Goal: Task Accomplishment & Management: Use online tool/utility

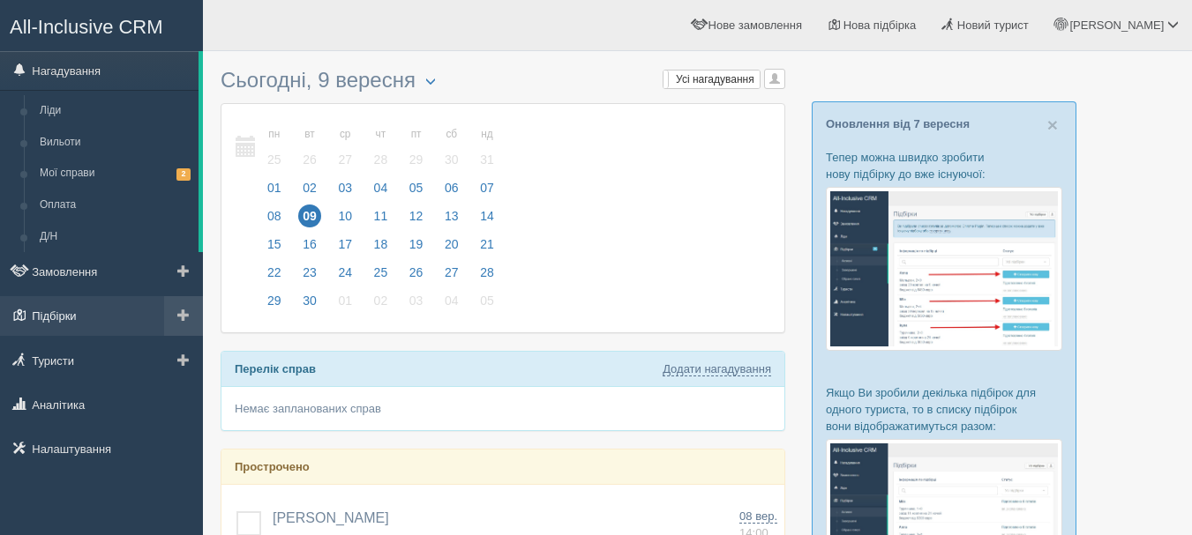
click at [99, 315] on link "Підбірки" at bounding box center [101, 315] width 203 height 39
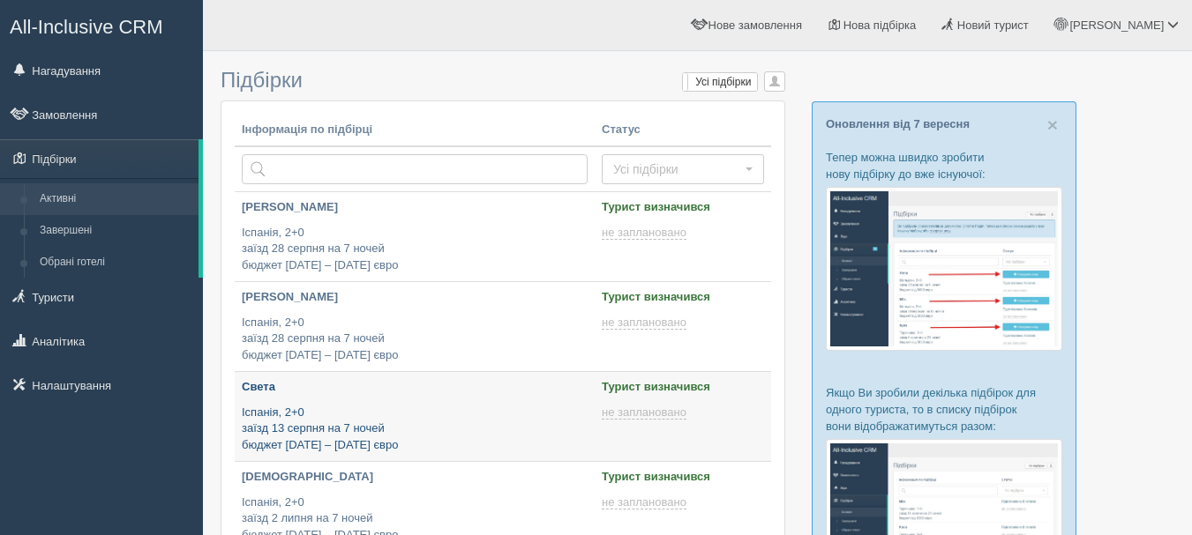
type input "[DATE] 13:05"
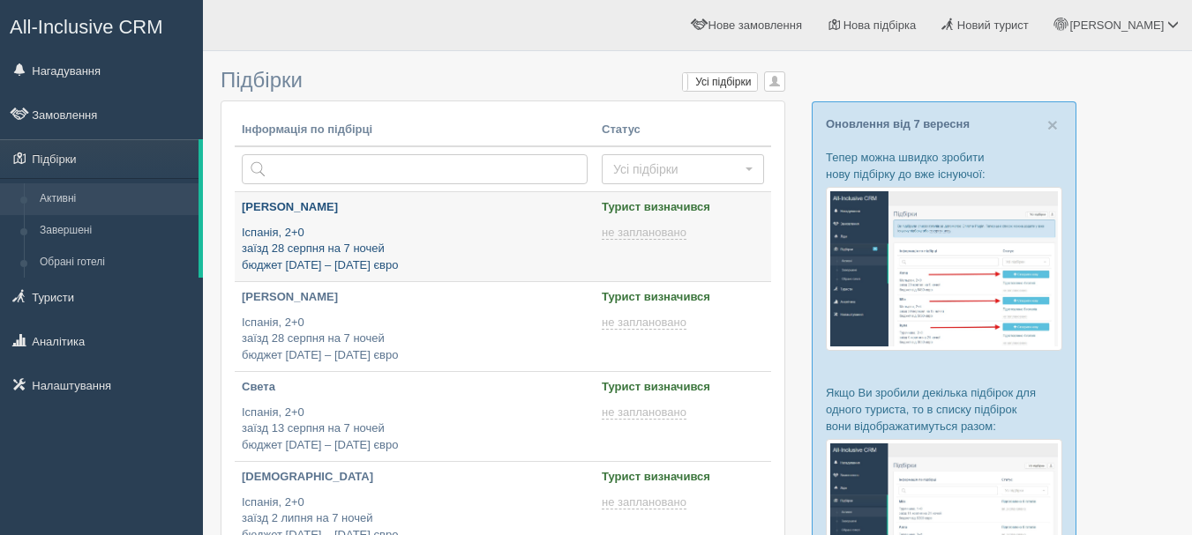
type input "2025-09-09 12:15"
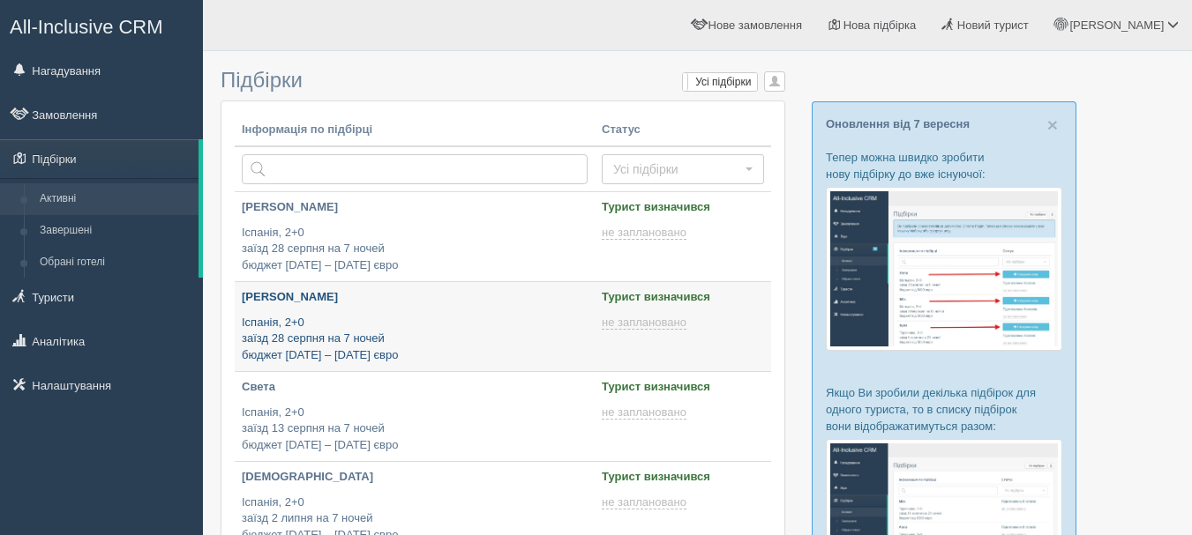
type input "2025-09-09 16:30"
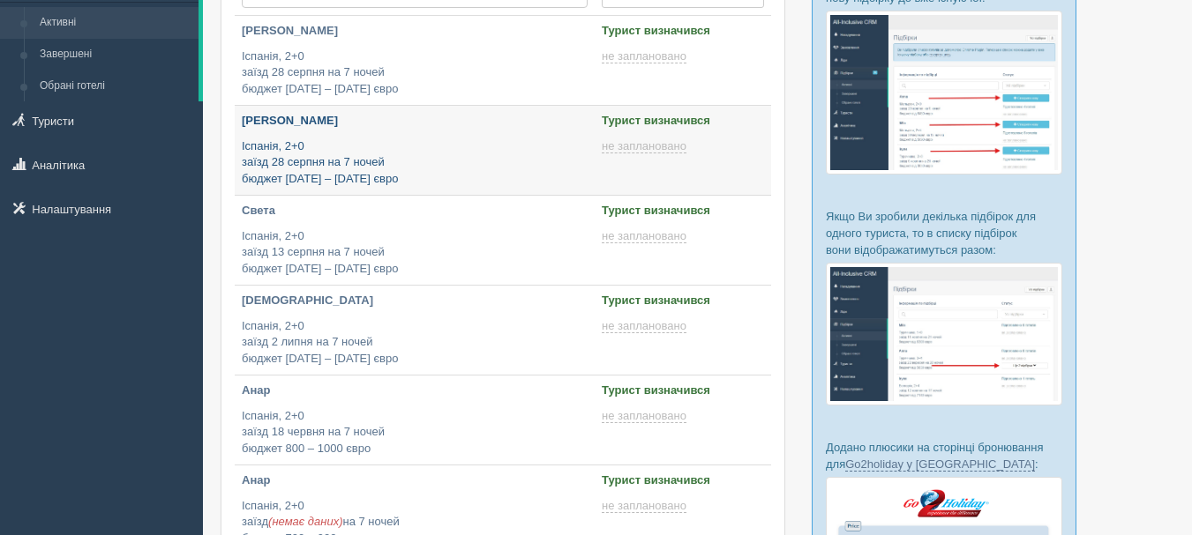
type input "2025-09-09 11:25"
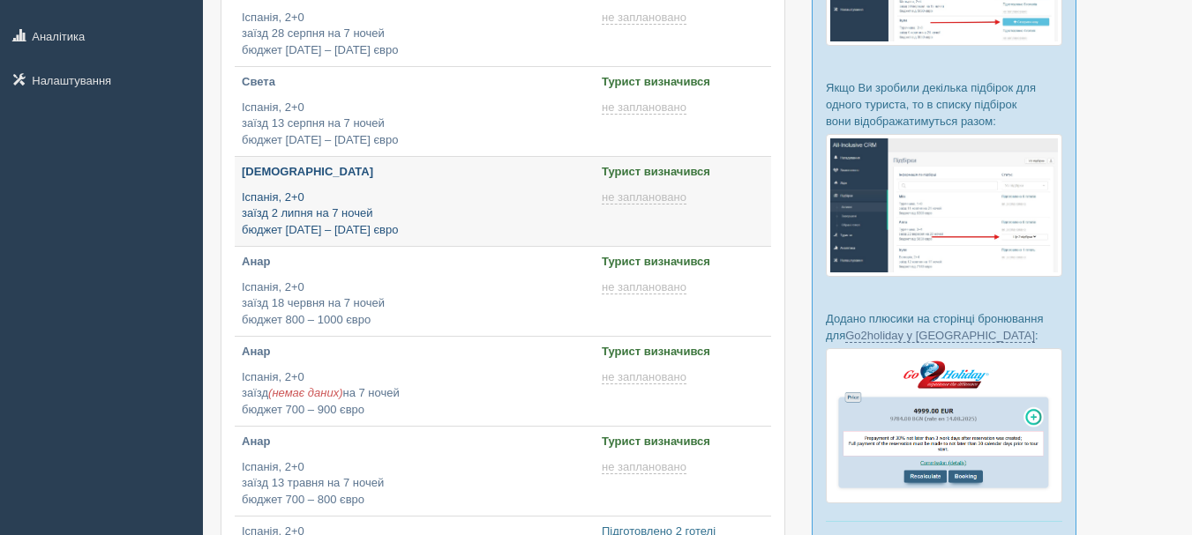
scroll to position [353, 0]
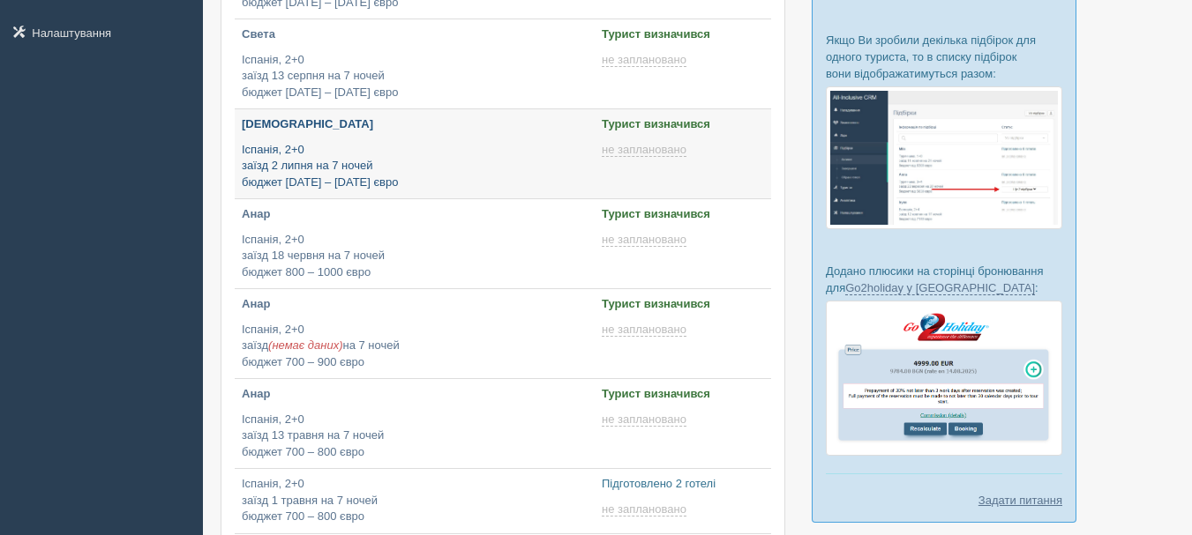
type input "2025-09-09 10:00"
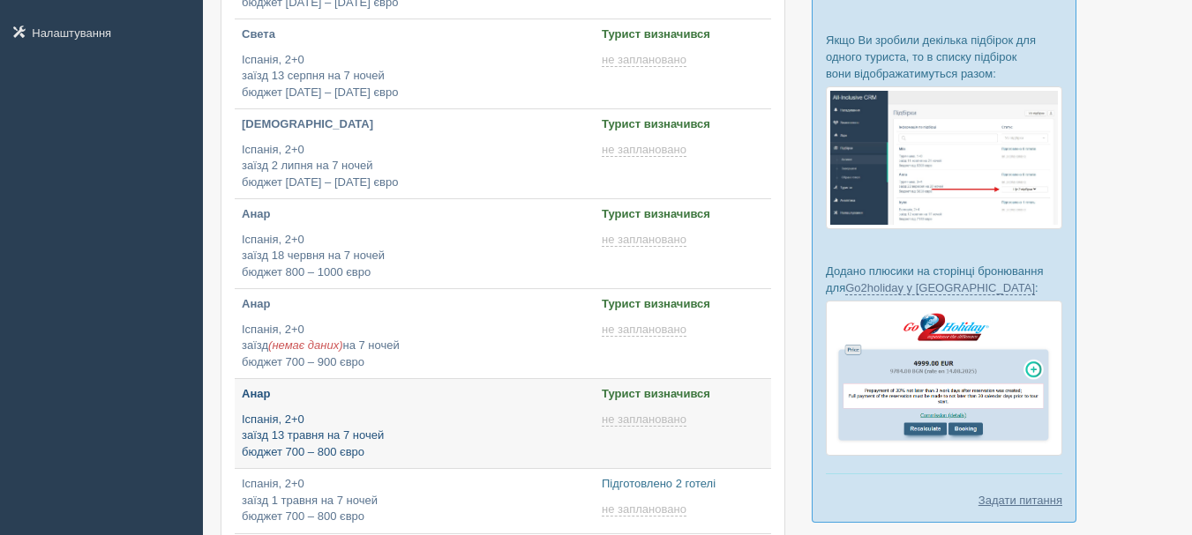
type input "[DATE] 17:50"
click at [320, 418] on p "Іспанія, 2+0 заїзд 13 травня на 7 ночей бюджет 700 – 800 євро" at bounding box center [415, 436] width 346 height 49
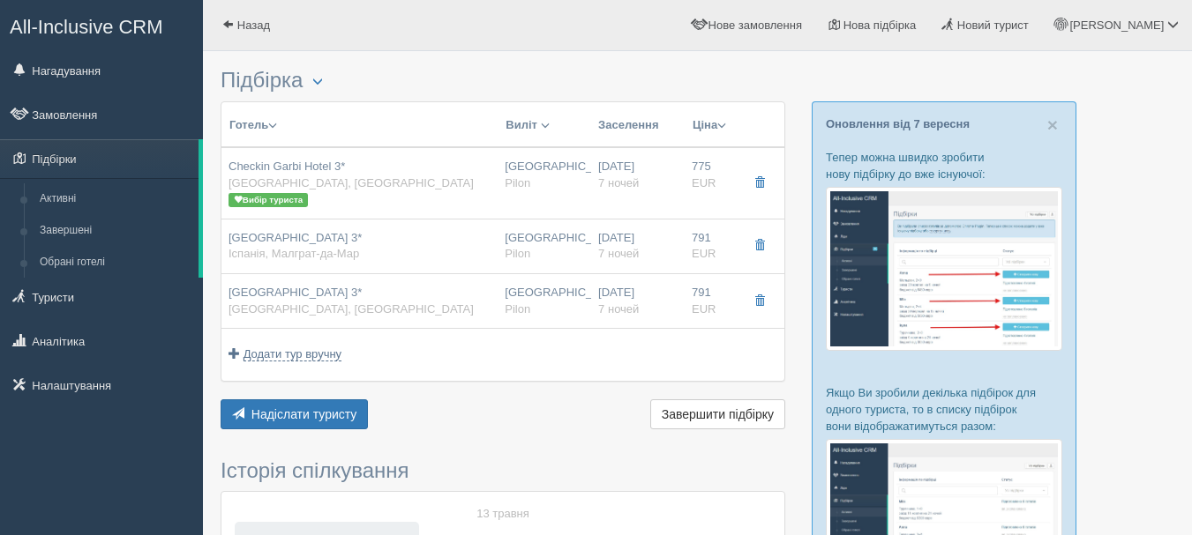
click at [723, 130] on span "button" at bounding box center [721, 125] width 9 height 9
click at [762, 128] on th at bounding box center [760, 125] width 47 height 46
click at [258, 35] on link "Назад" at bounding box center [246, 25] width 86 height 50
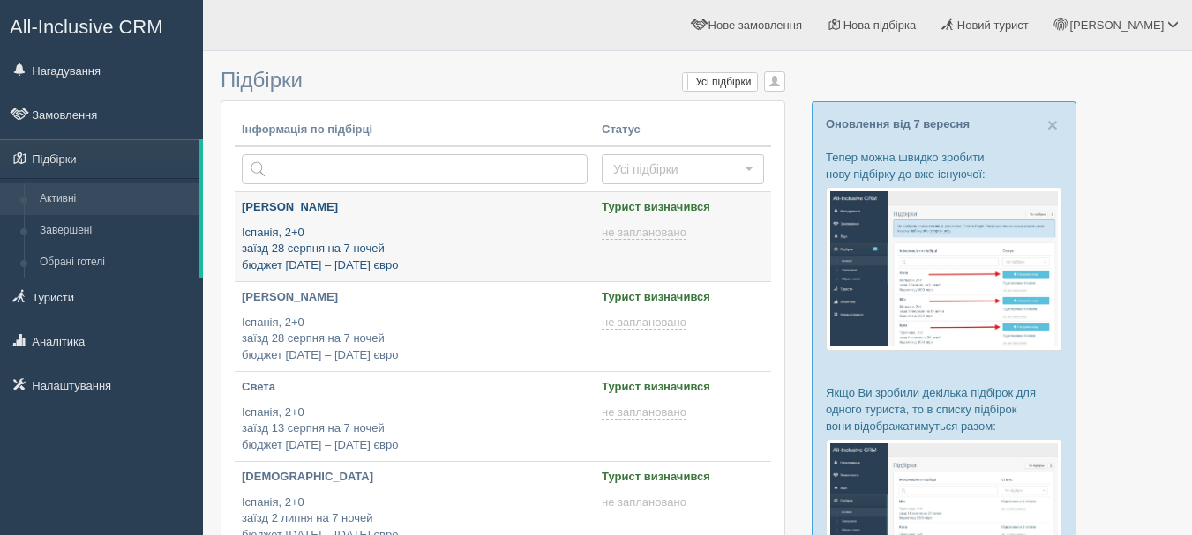
type input "[DATE] 12:15"
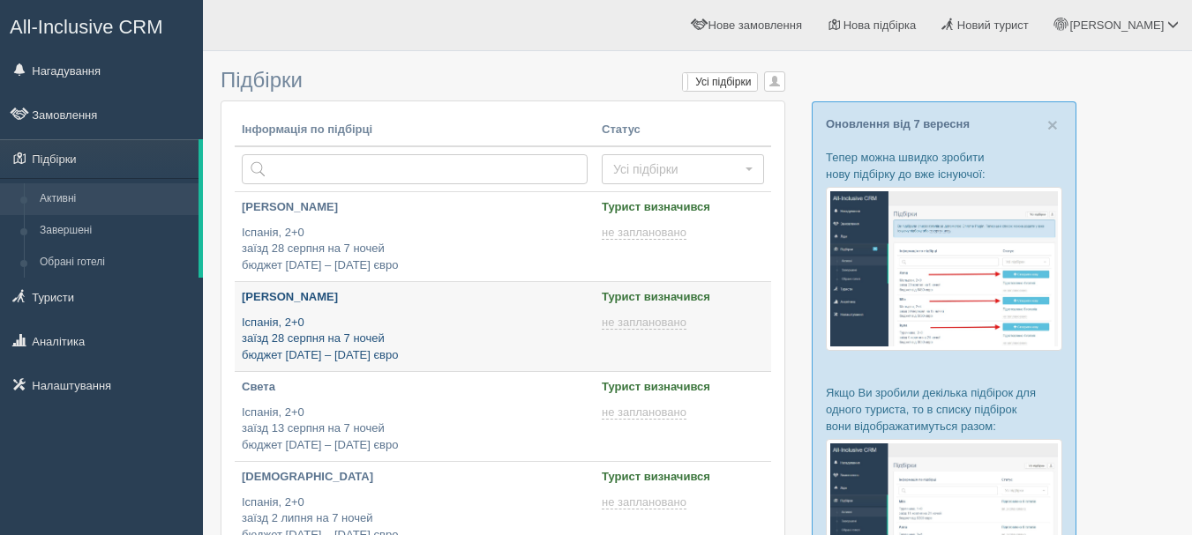
type input "[DATE] 16:30"
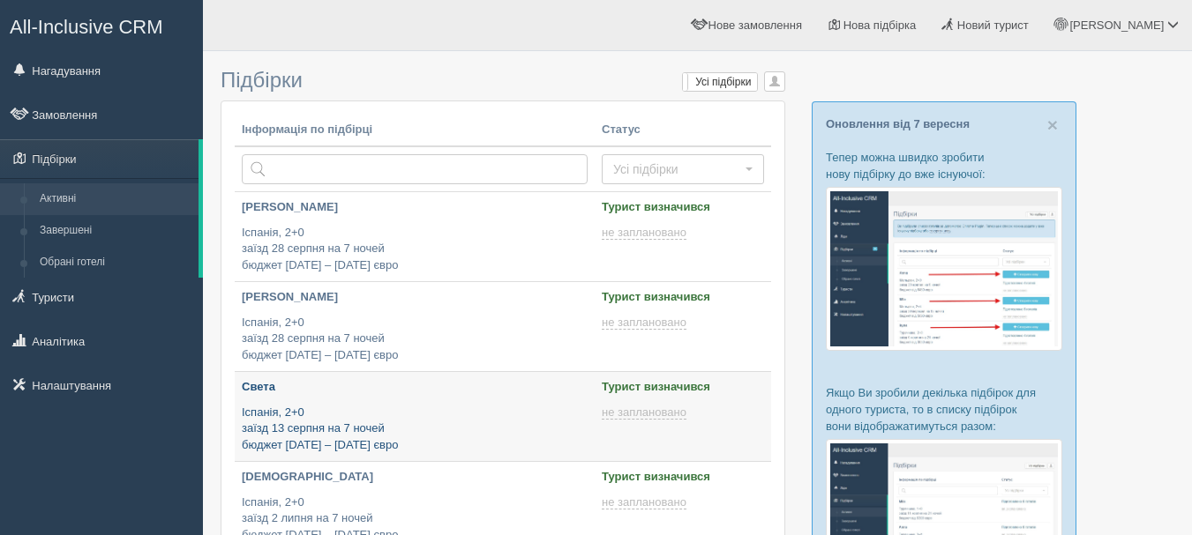
type input "2025-09-09 13:05"
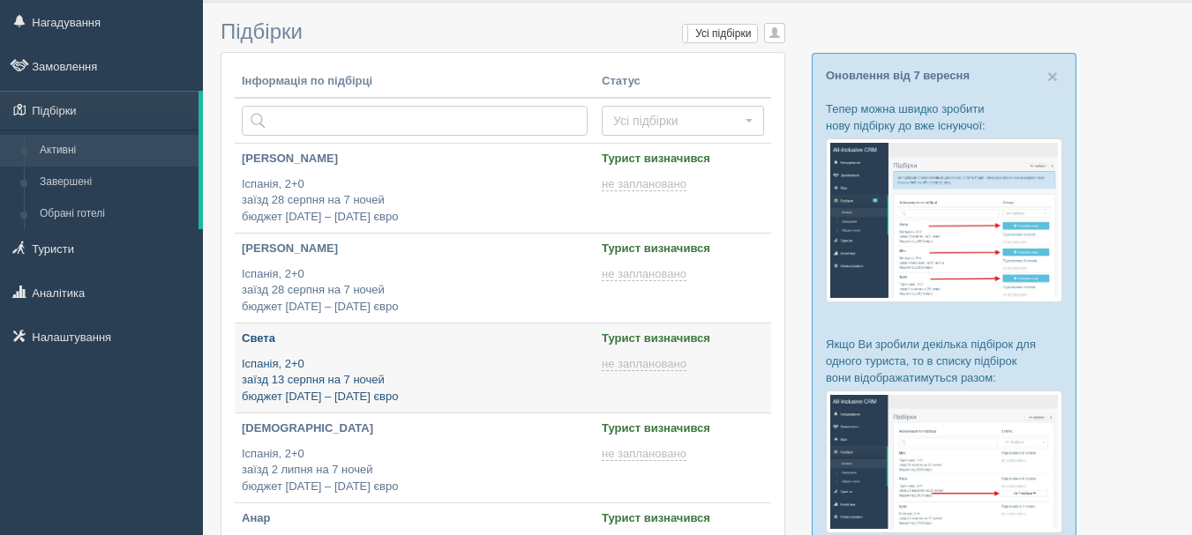
scroll to position [88, 0]
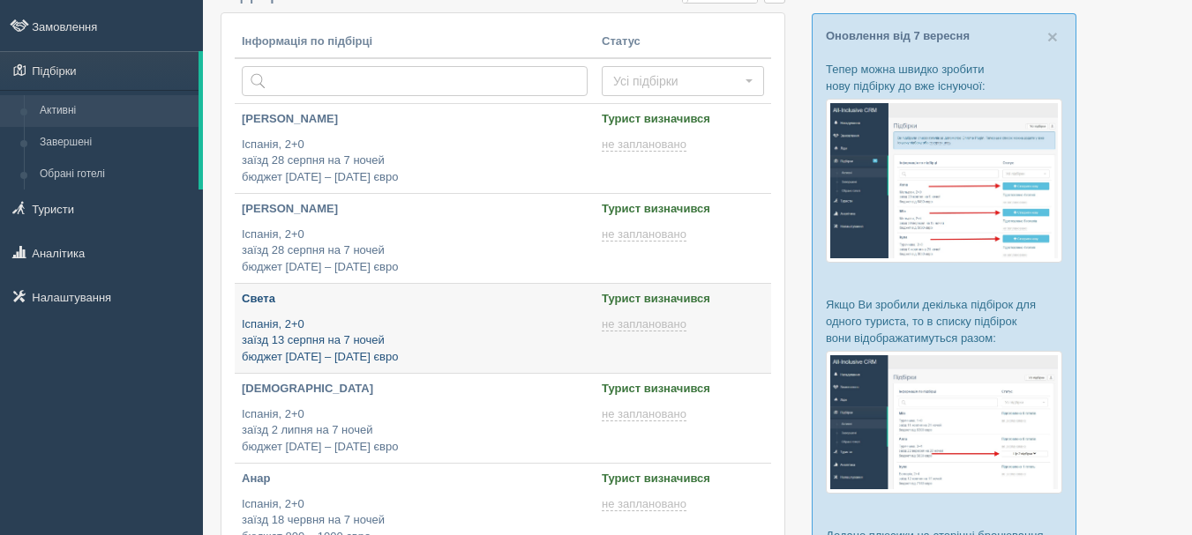
type input "2025-09-09 11:25"
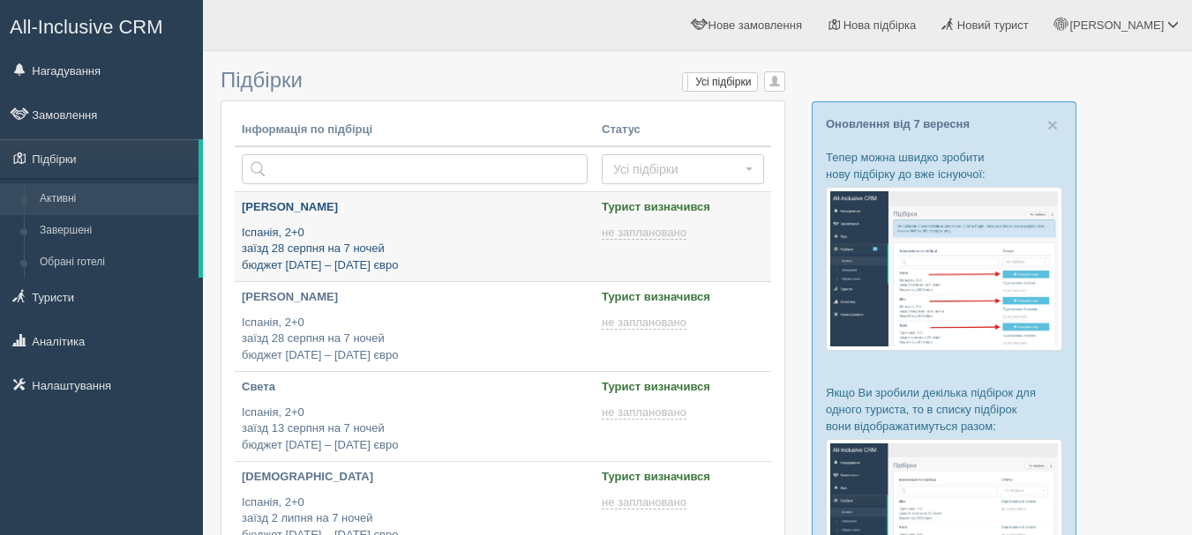
click at [452, 264] on p "Іспанія, 2+0 заїзд 28 серпня на 7 ночей бюджет 1200 – 1300 євро" at bounding box center [415, 249] width 346 height 49
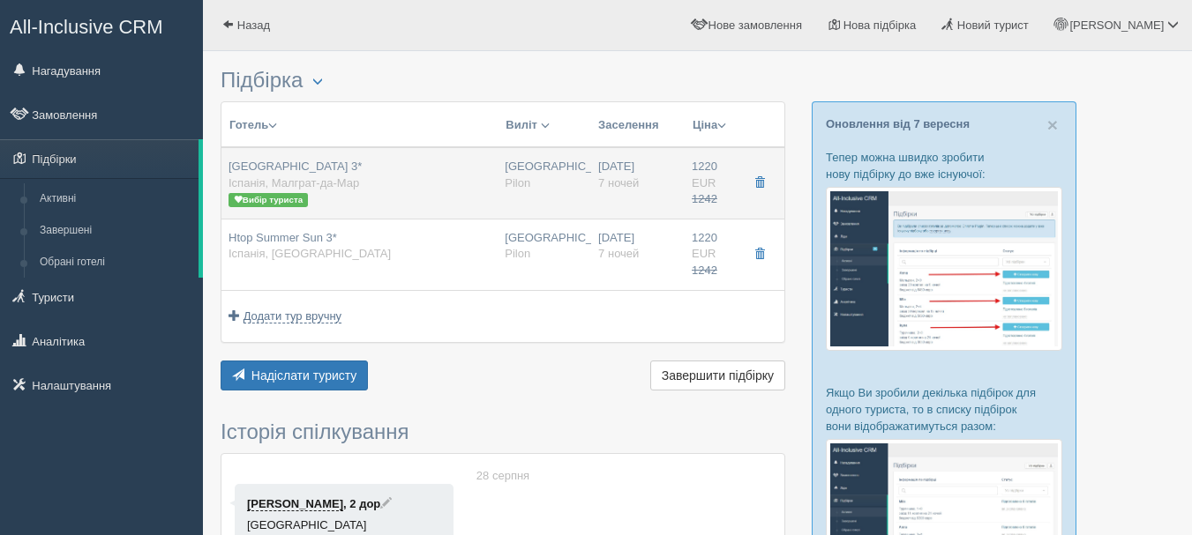
click at [378, 174] on div "[GEOGRAPHIC_DATA] 3* [GEOGRAPHIC_DATA], [GEOGRAPHIC_DATA] Вибір туриста" at bounding box center [359, 183] width 262 height 49
type input "[GEOGRAPHIC_DATA] 3*"
type input "[GEOGRAPHIC_DATA]"
type input "Малграт-да-Мар"
type input "1220.00"
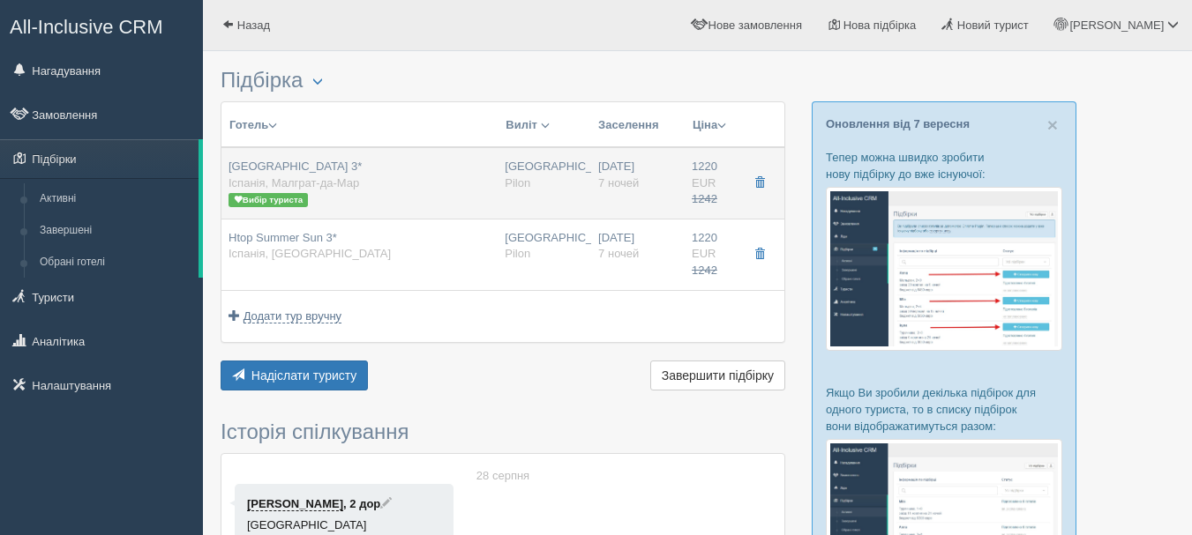
type input "1242.00"
type input "[GEOGRAPHIC_DATA]"
type input "16:30"
type input "7"
type input "STANDARD"
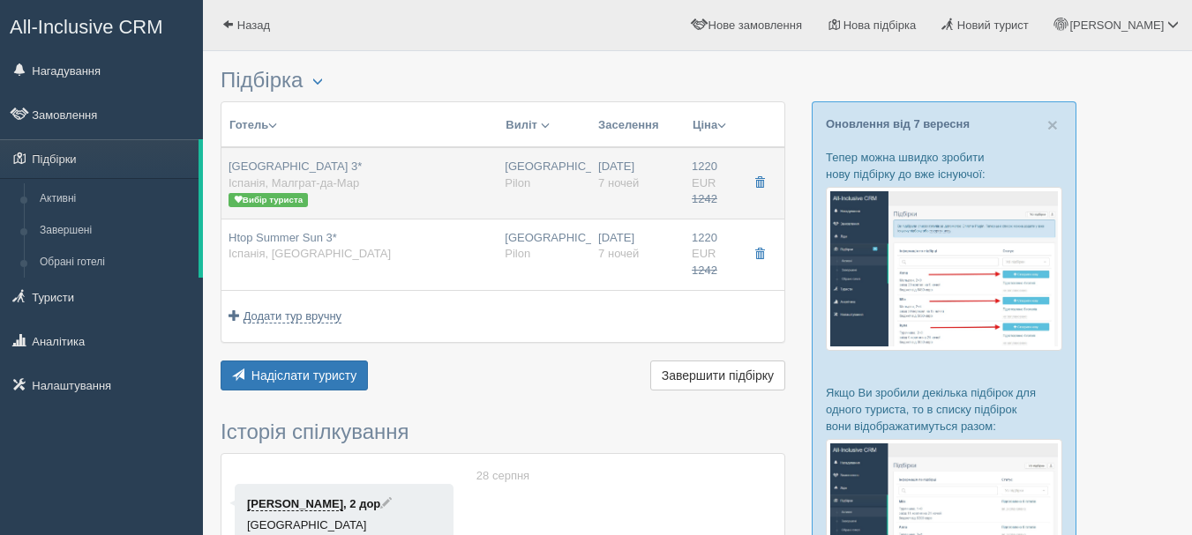
type input "RO"
type input "Pilon"
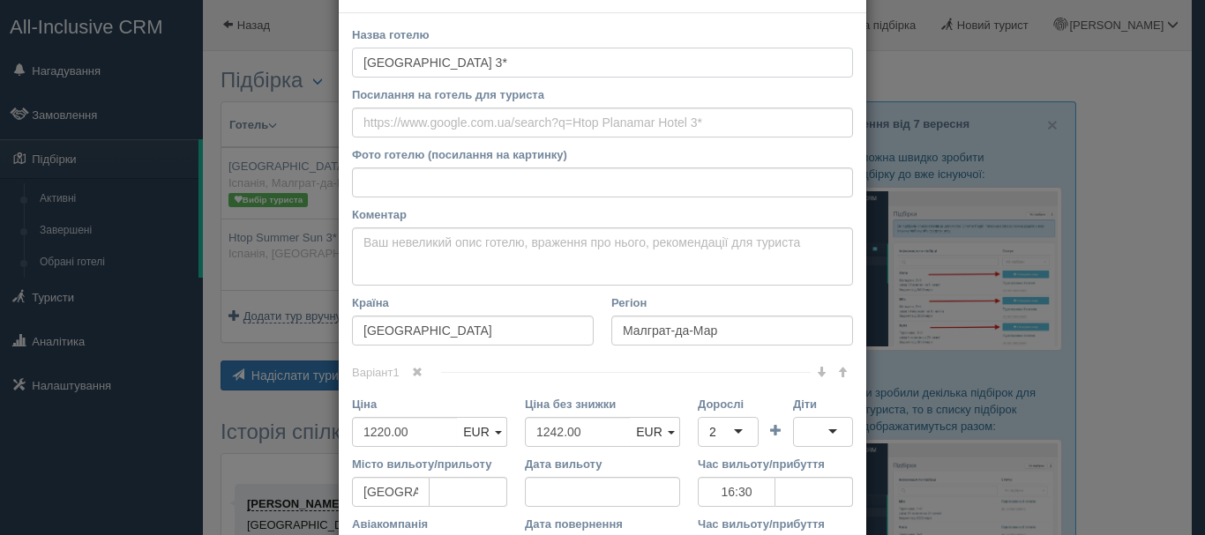
scroll to position [88, 0]
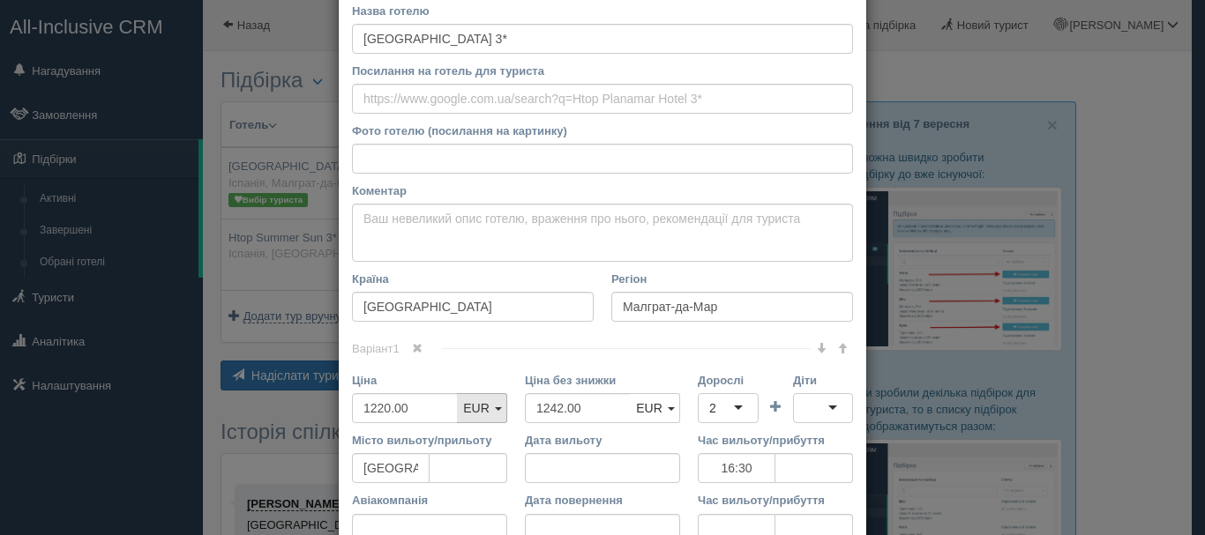
click at [495, 406] on link "EUR" at bounding box center [482, 408] width 50 height 30
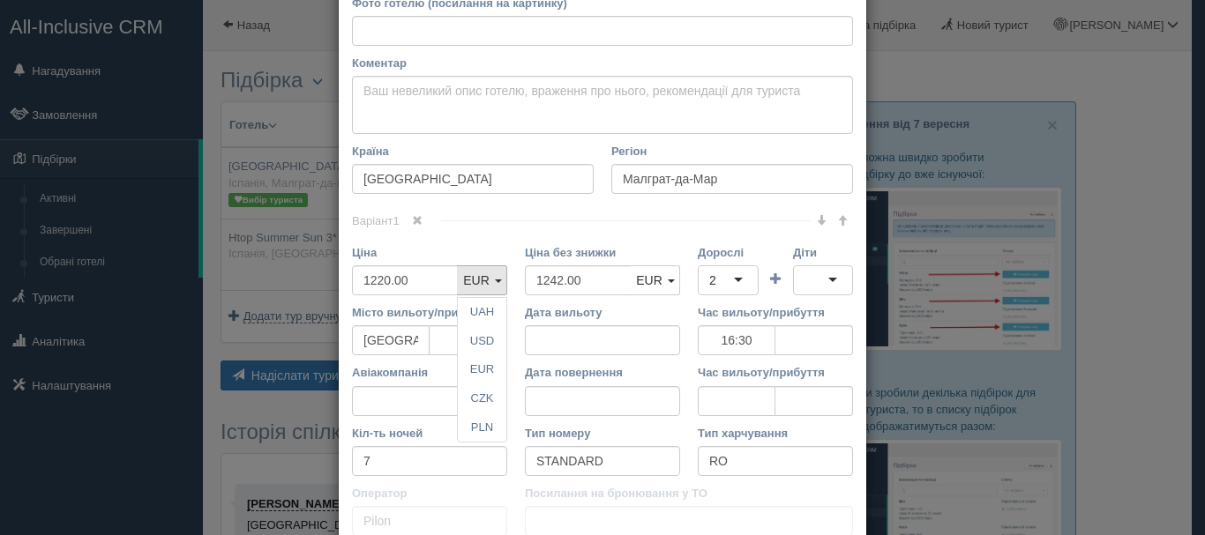
scroll to position [265, 0]
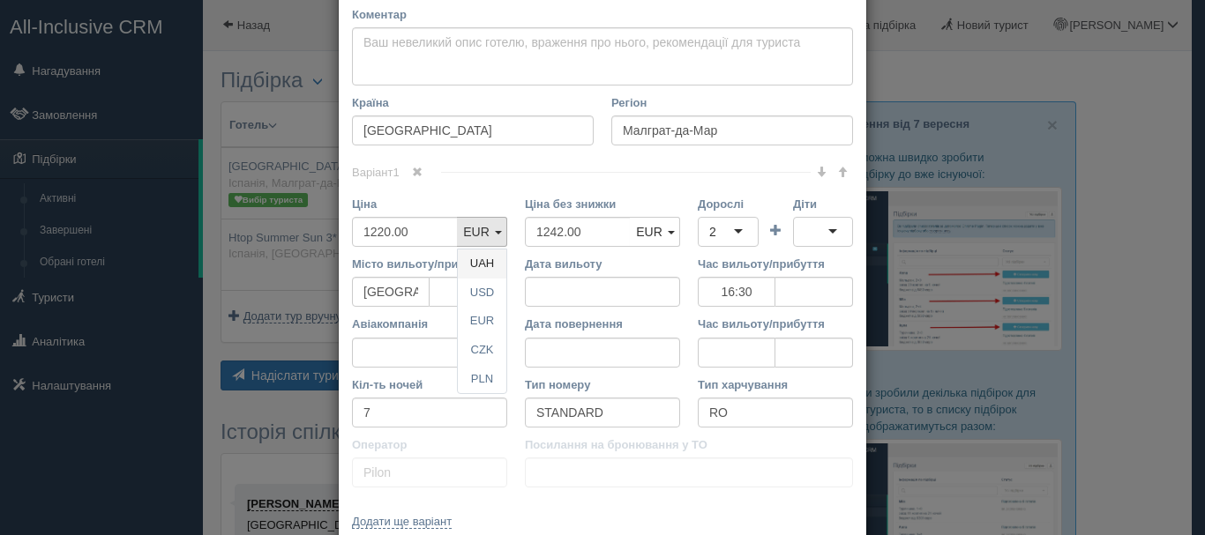
click at [484, 262] on link "UAH" at bounding box center [482, 264] width 49 height 29
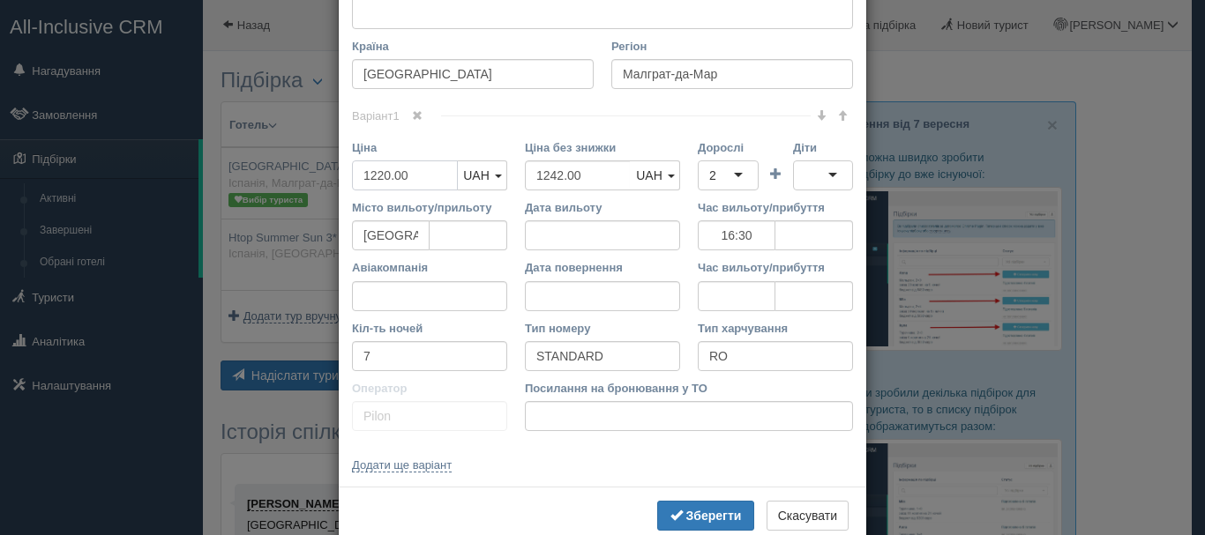
scroll to position [362, 0]
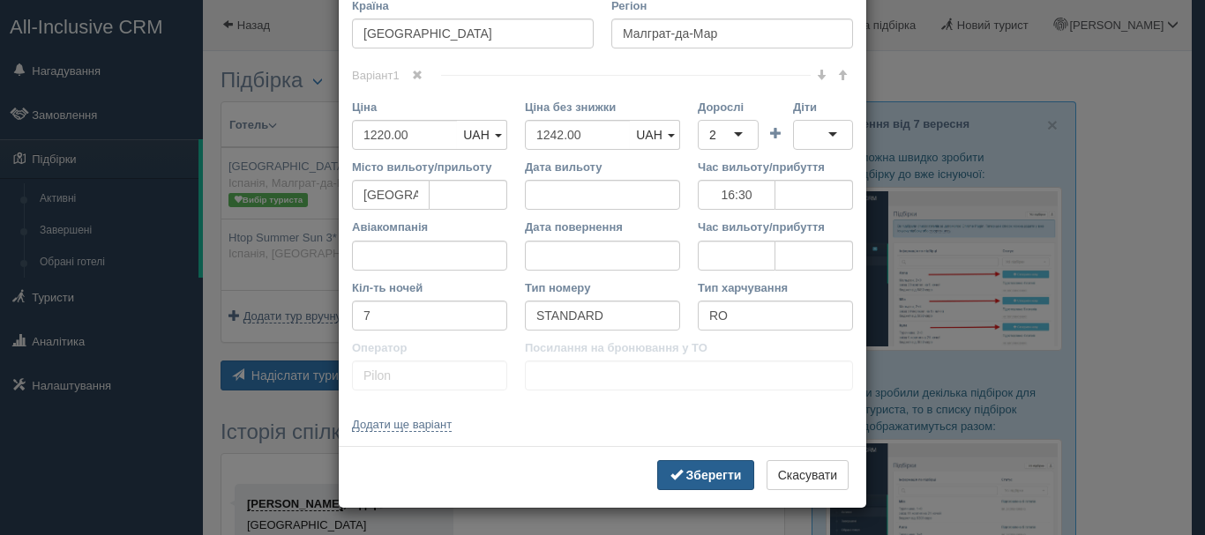
click at [704, 472] on b "Зберегти" at bounding box center [714, 475] width 56 height 14
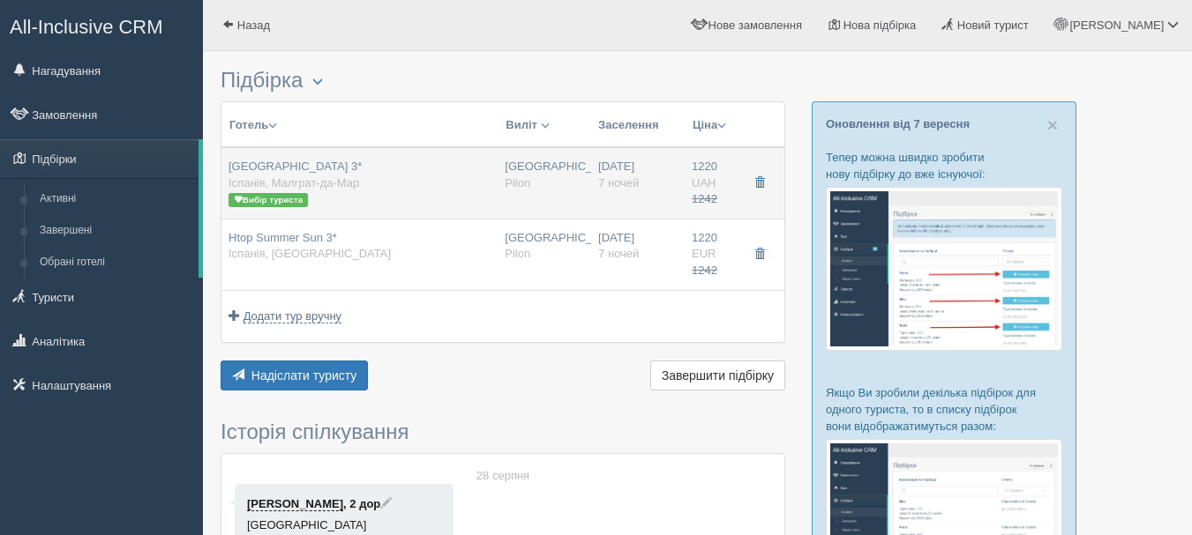
click at [402, 180] on div "[GEOGRAPHIC_DATA] 3* [GEOGRAPHIC_DATA], [GEOGRAPHIC_DATA] Вибір туриста" at bounding box center [359, 183] width 262 height 49
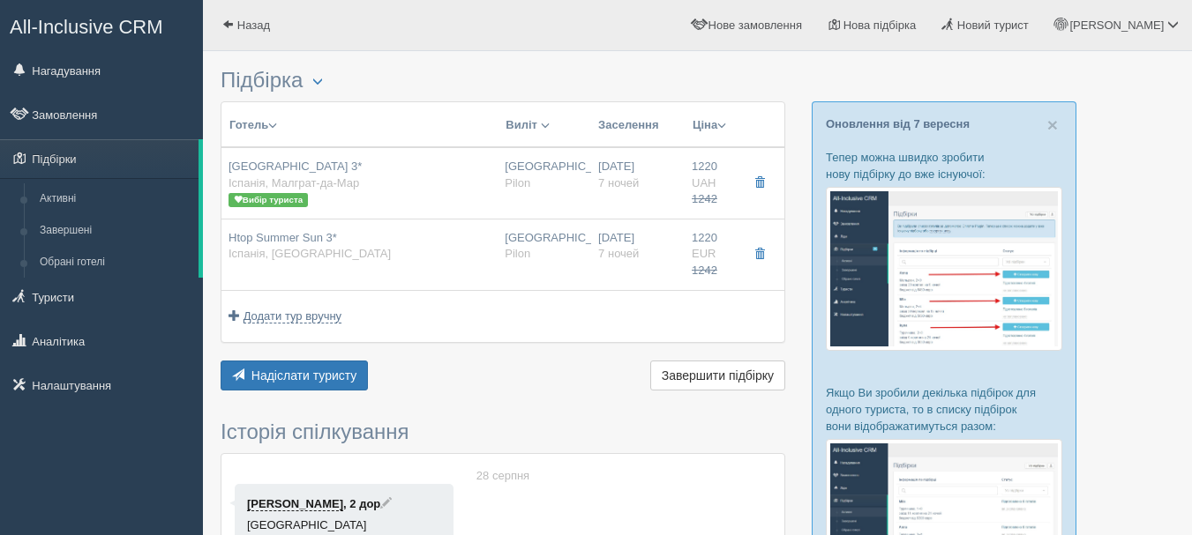
type input "16:30"
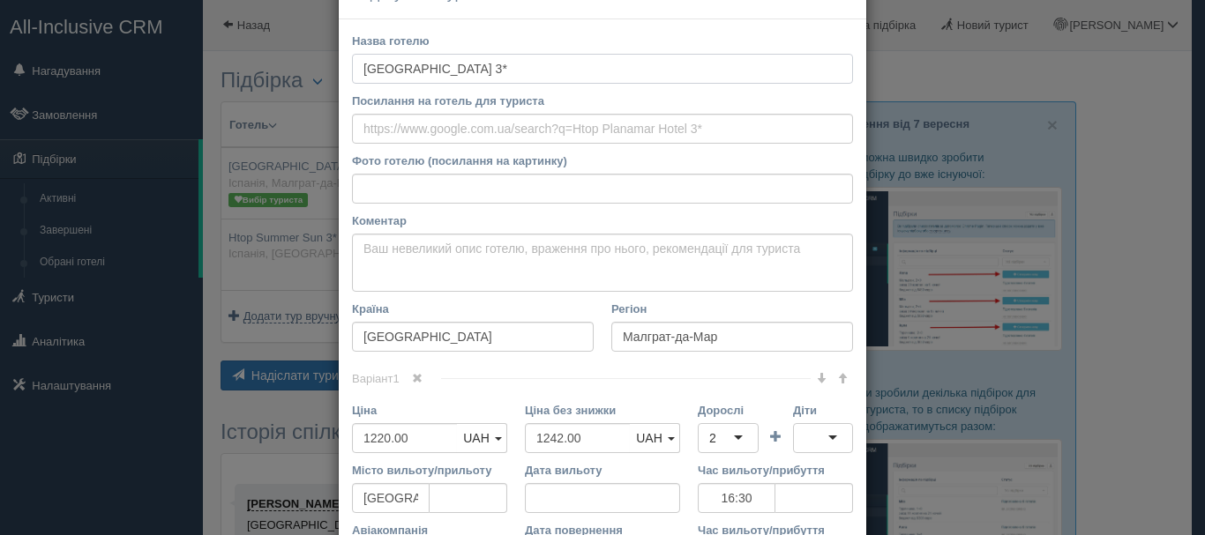
scroll to position [265, 0]
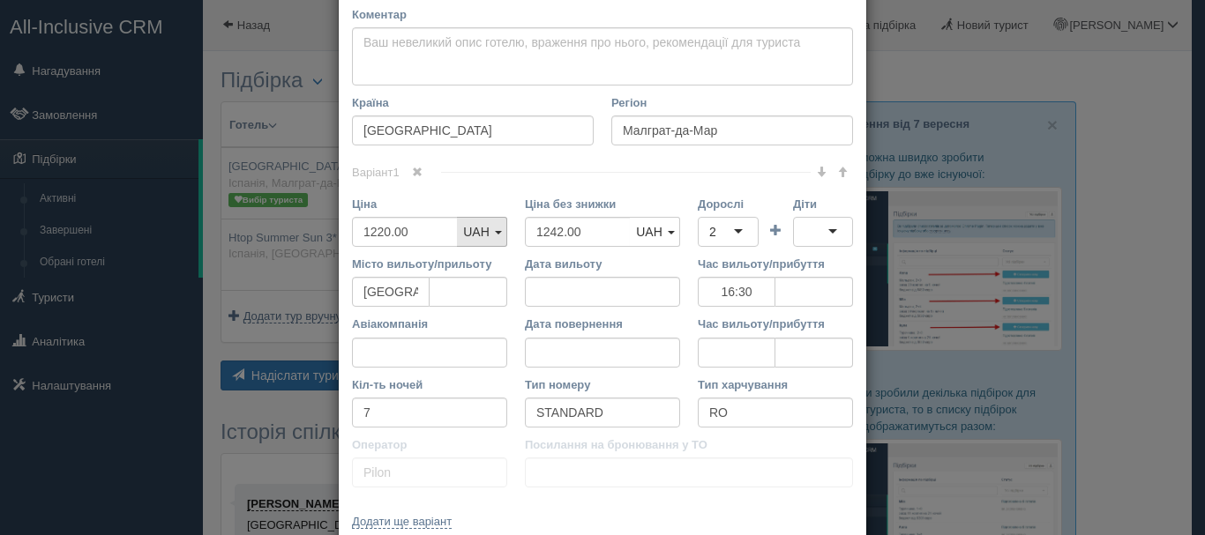
click at [495, 234] on span at bounding box center [498, 233] width 7 height 4
click at [475, 324] on link "EUR" at bounding box center [482, 321] width 49 height 29
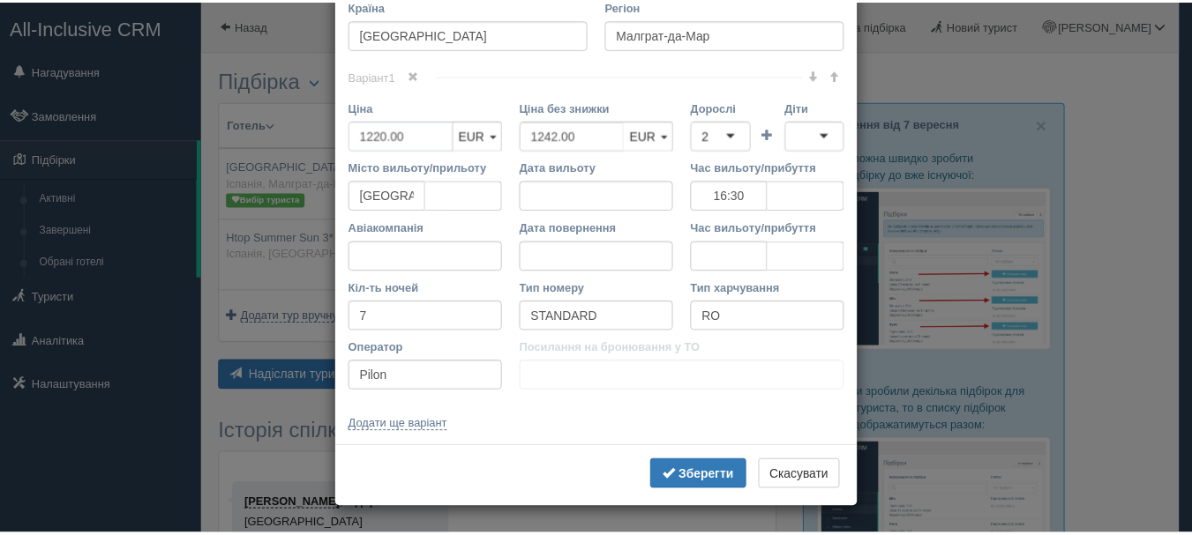
scroll to position [362, 0]
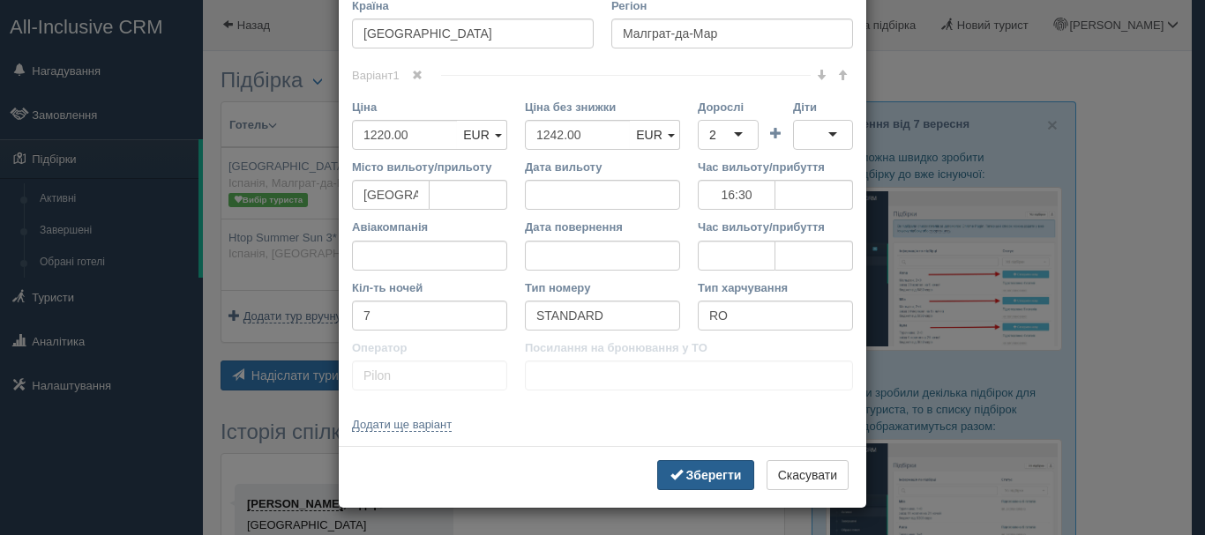
click at [686, 482] on b "Зберегти" at bounding box center [714, 475] width 56 height 14
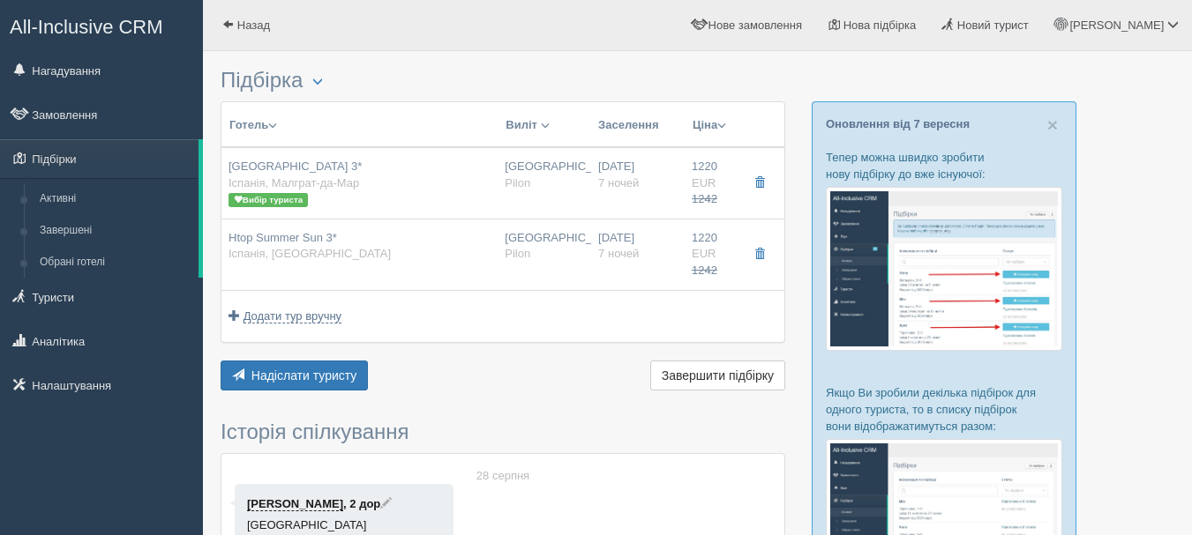
click at [275, 123] on span "button" at bounding box center [272, 125] width 9 height 9
click at [323, 78] on span "button" at bounding box center [317, 81] width 11 height 11
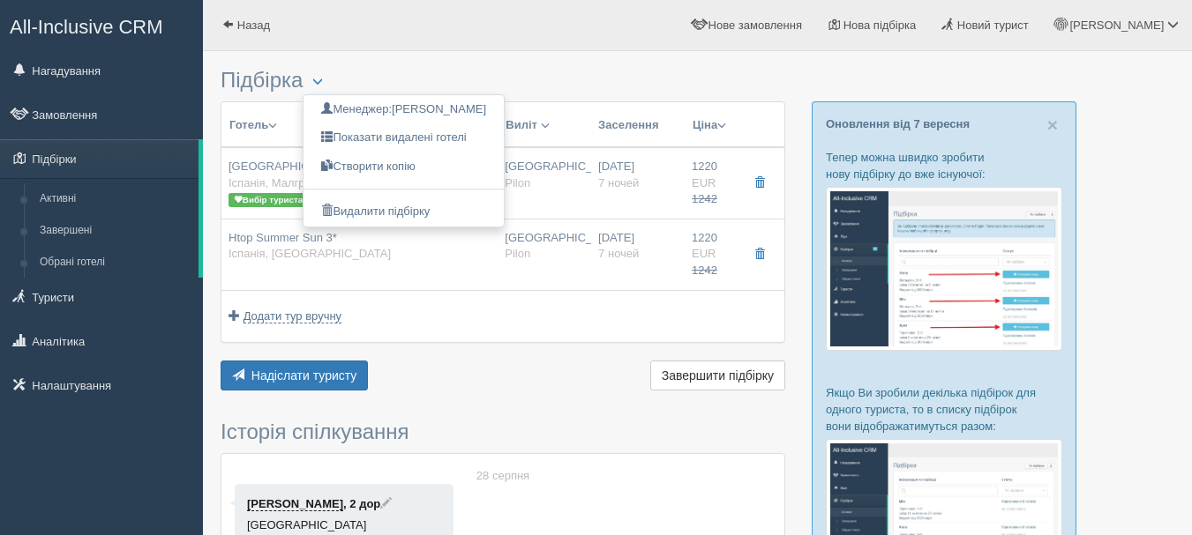
click at [452, 55] on div at bounding box center [697, 34] width 953 height 51
